Goal: Task Accomplishment & Management: Use online tool/utility

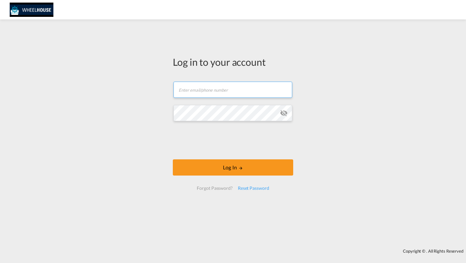
type input "[PERSON_NAME][EMAIL_ADDRESS][DOMAIN_NAME]"
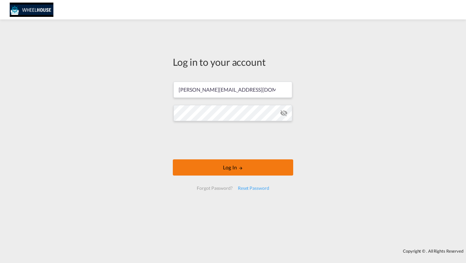
click at [189, 166] on button "Log In" at bounding box center [233, 167] width 120 height 16
